Goal: Task Accomplishment & Management: Manage account settings

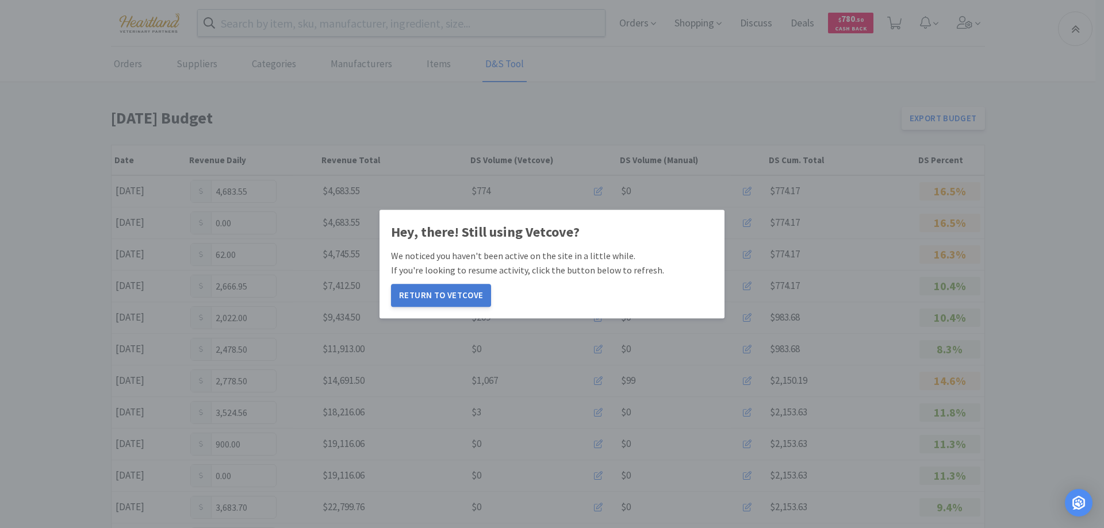
scroll to position [172, 0]
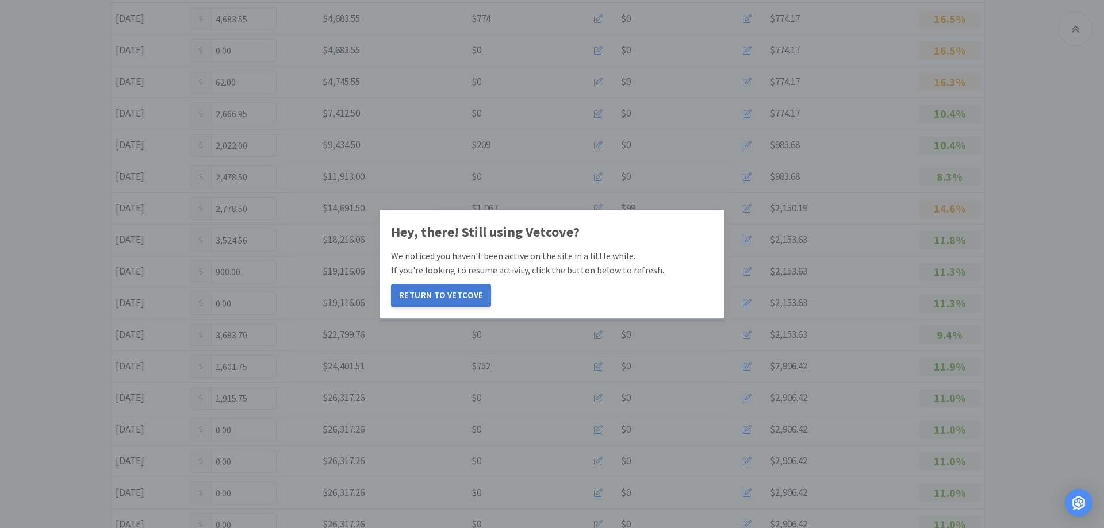
click at [429, 298] on button "Return to Vetcove" at bounding box center [441, 295] width 100 height 23
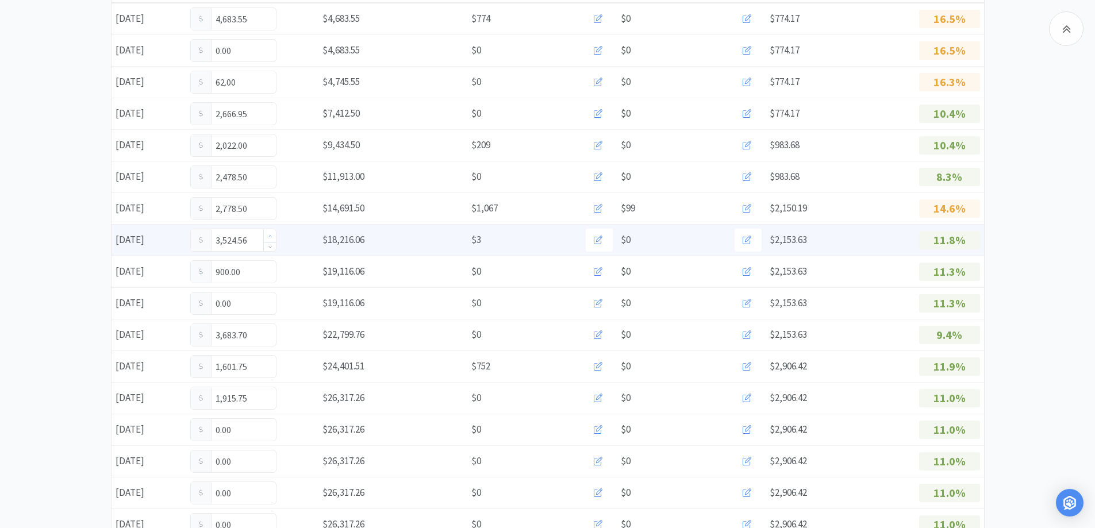
scroll to position [345, 0]
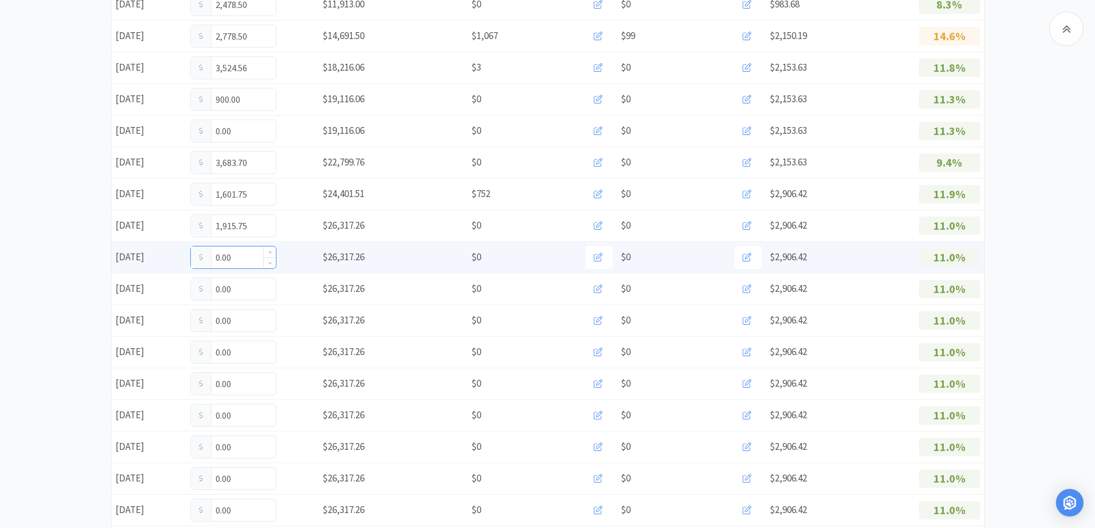
click at [249, 262] on input "0.00" at bounding box center [233, 258] width 85 height 22
type input "0"
type input "893.00"
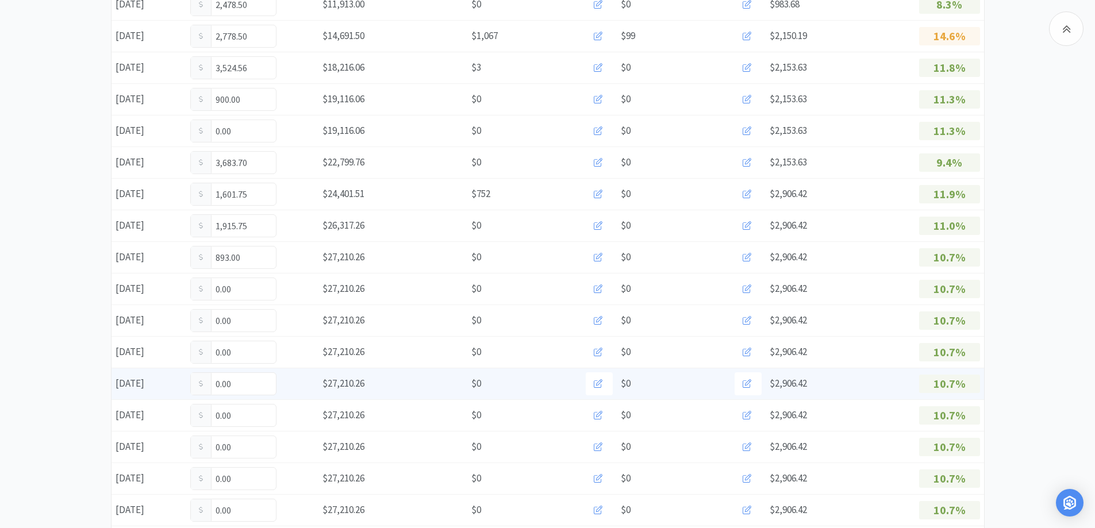
scroll to position [0, 0]
